Goal: Information Seeking & Learning: Understand process/instructions

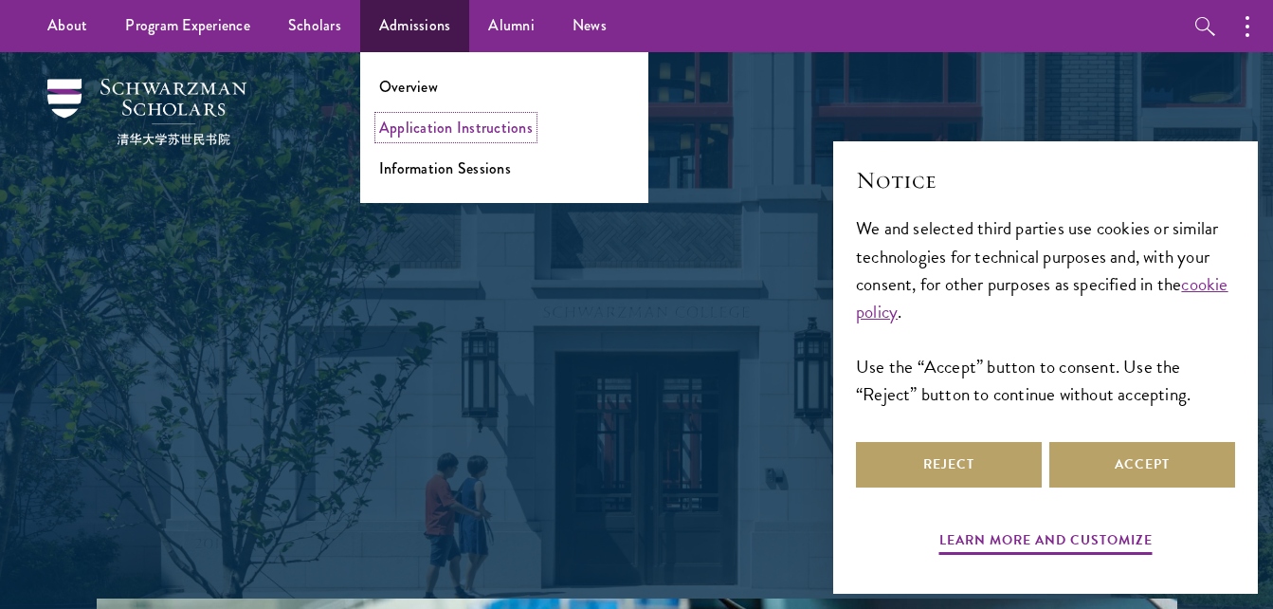
click at [424, 123] on link "Application Instructions" at bounding box center [456, 128] width 154 height 22
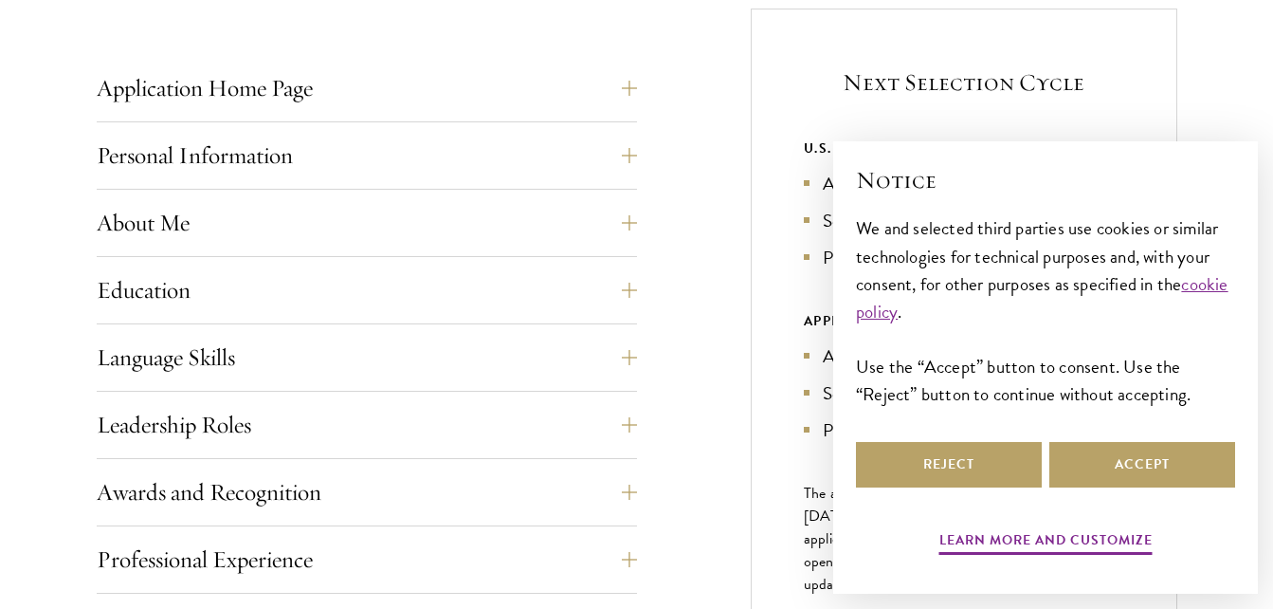
scroll to position [872, 0]
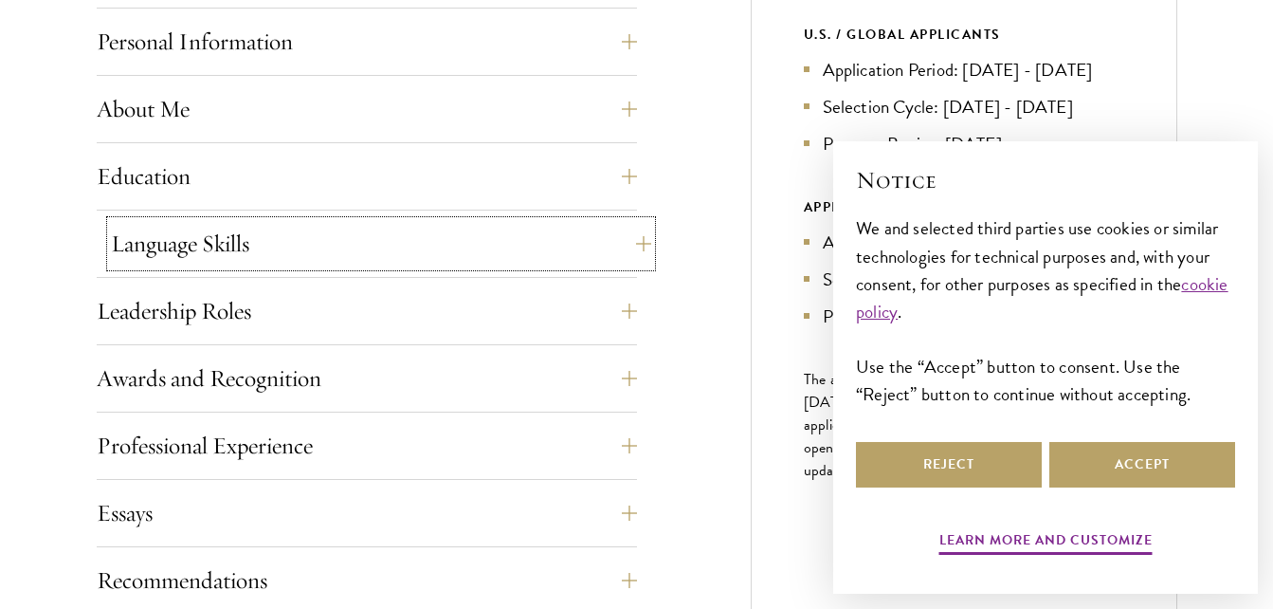
click at [417, 243] on button "Language Skills" at bounding box center [381, 244] width 540 height 46
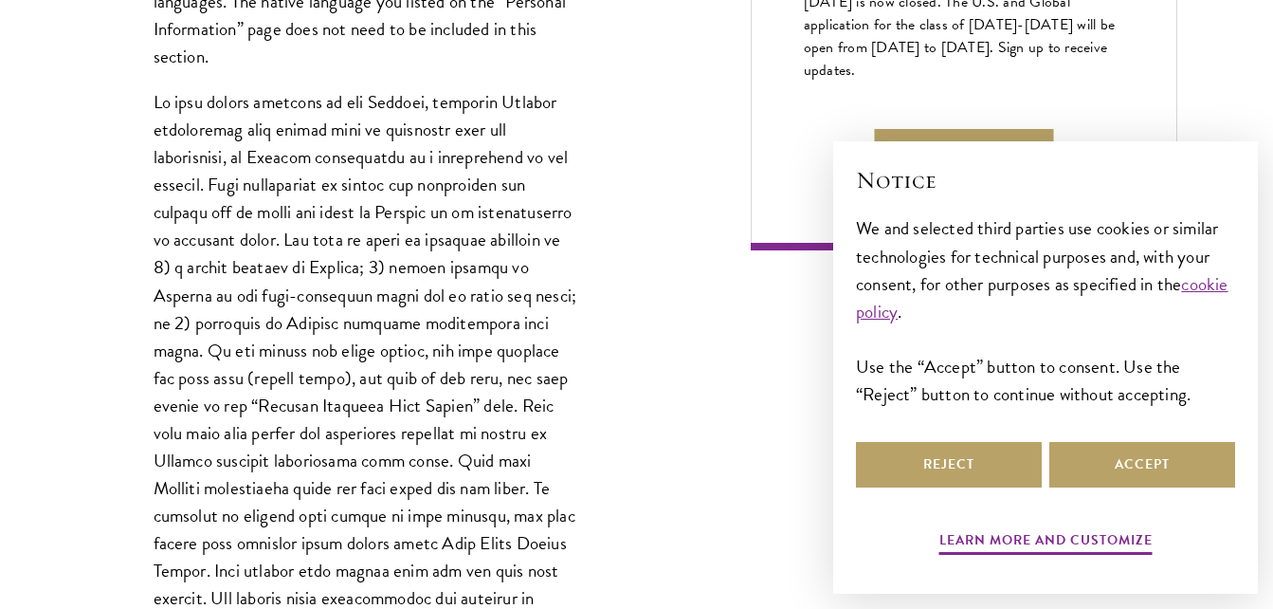
scroll to position [1290, 0]
